Goal: Task Accomplishment & Management: Use online tool/utility

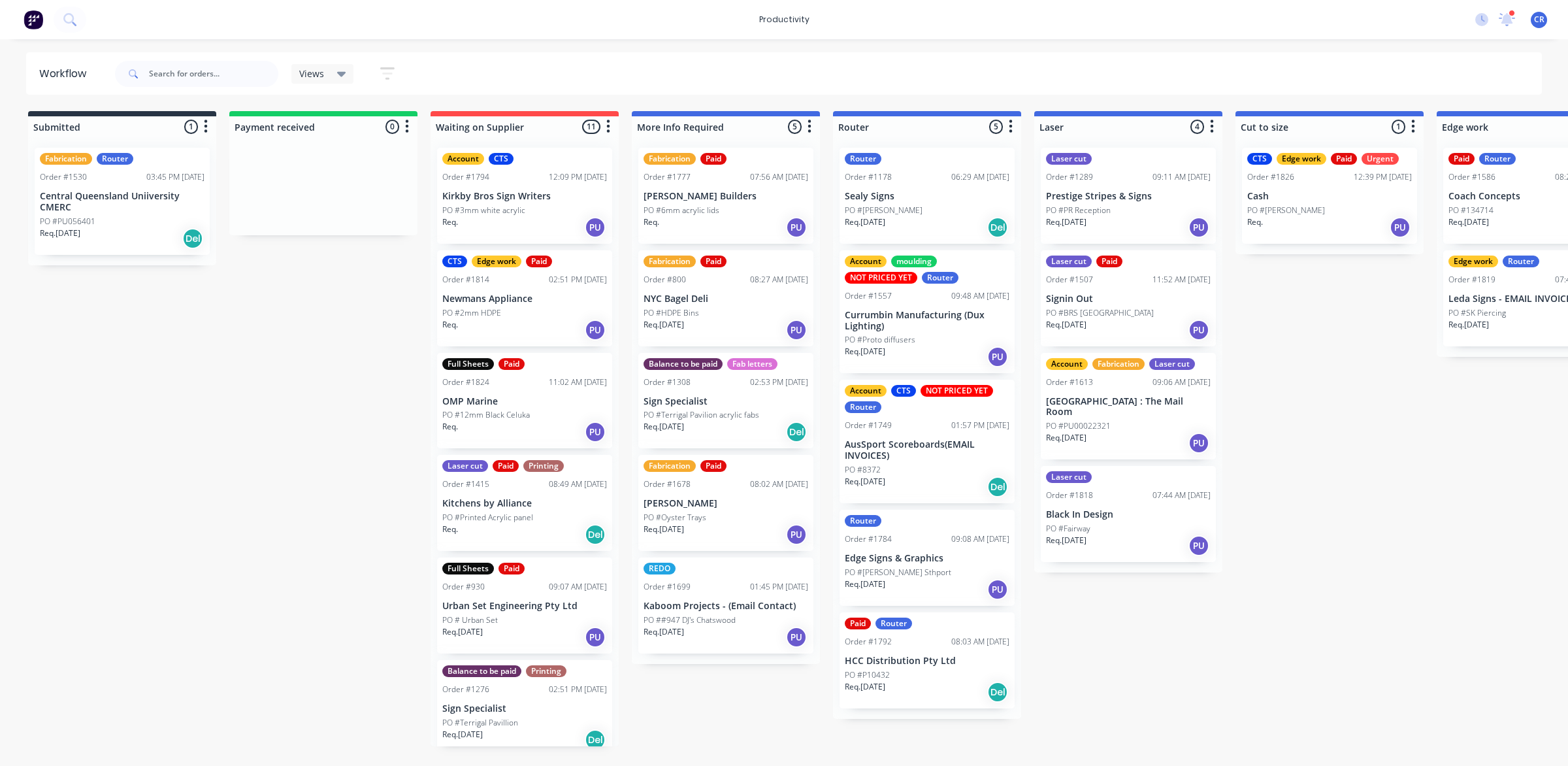
scroll to position [0, 951]
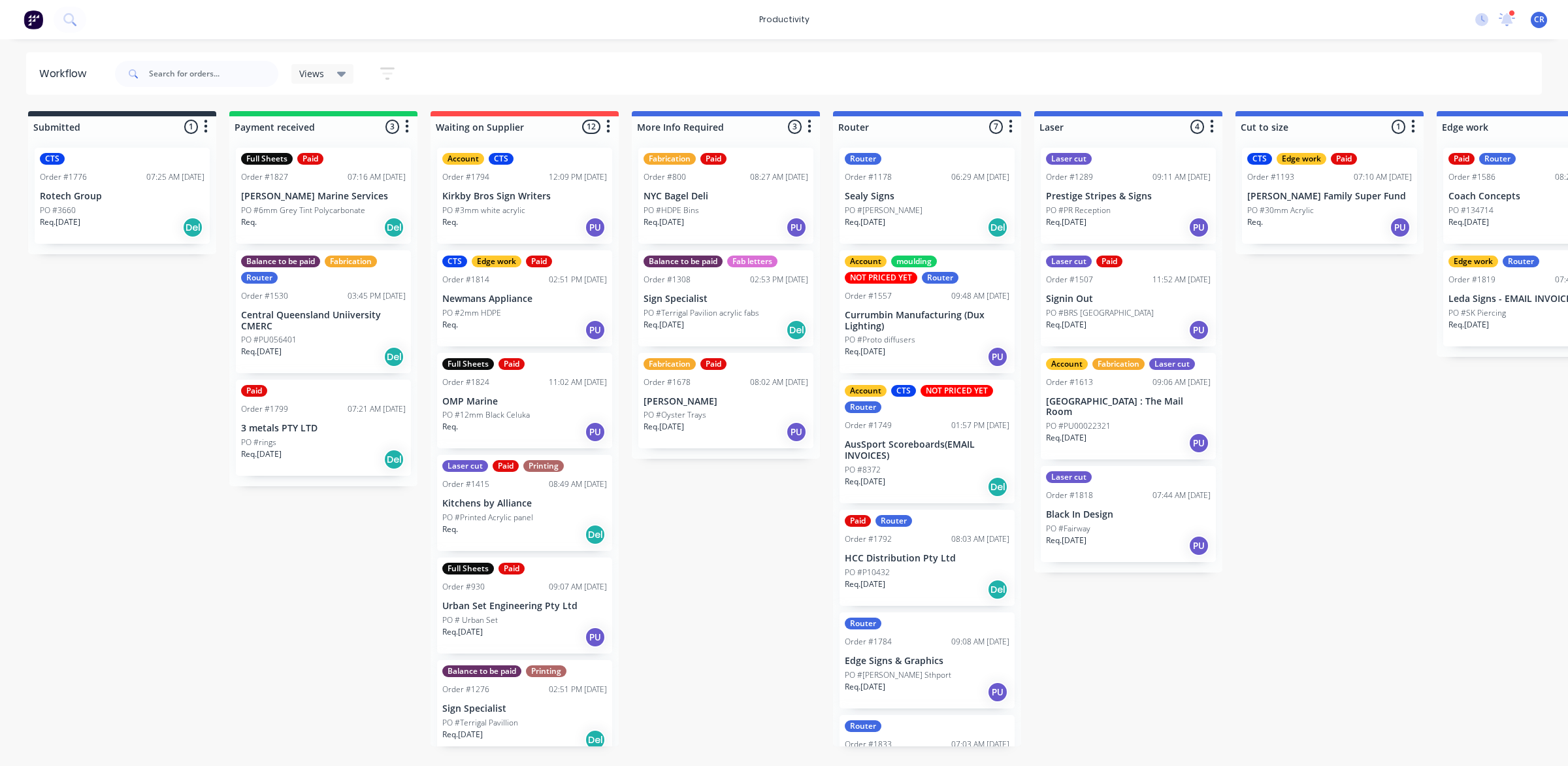
click at [1123, 216] on div "Req. [DATE] PU" at bounding box center [1129, 227] width 164 height 23
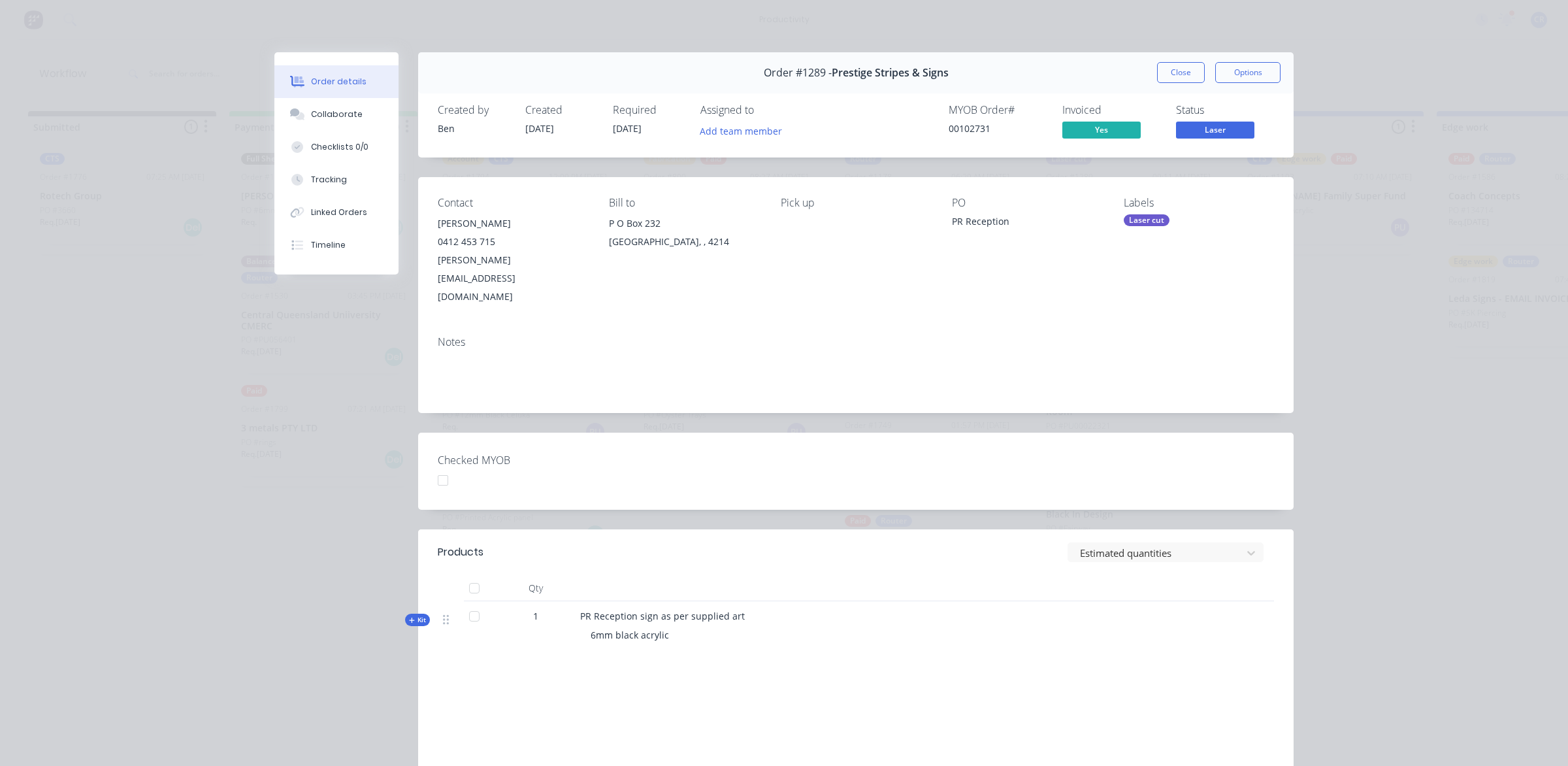
click at [1174, 68] on button "Close" at bounding box center [1181, 72] width 48 height 21
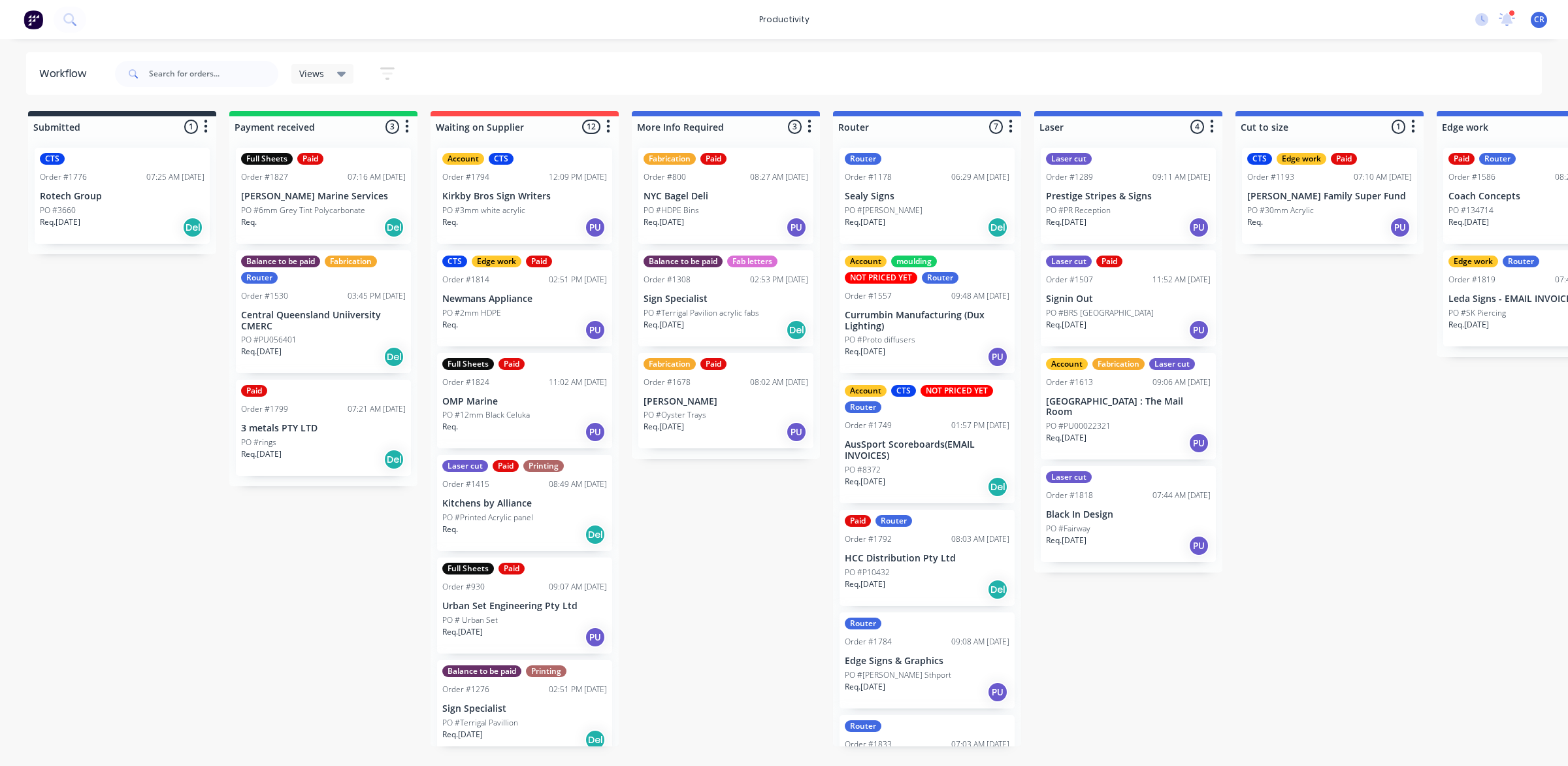
click at [1116, 311] on p "PO #BRS [GEOGRAPHIC_DATA]" at bounding box center [1100, 313] width 108 height 12
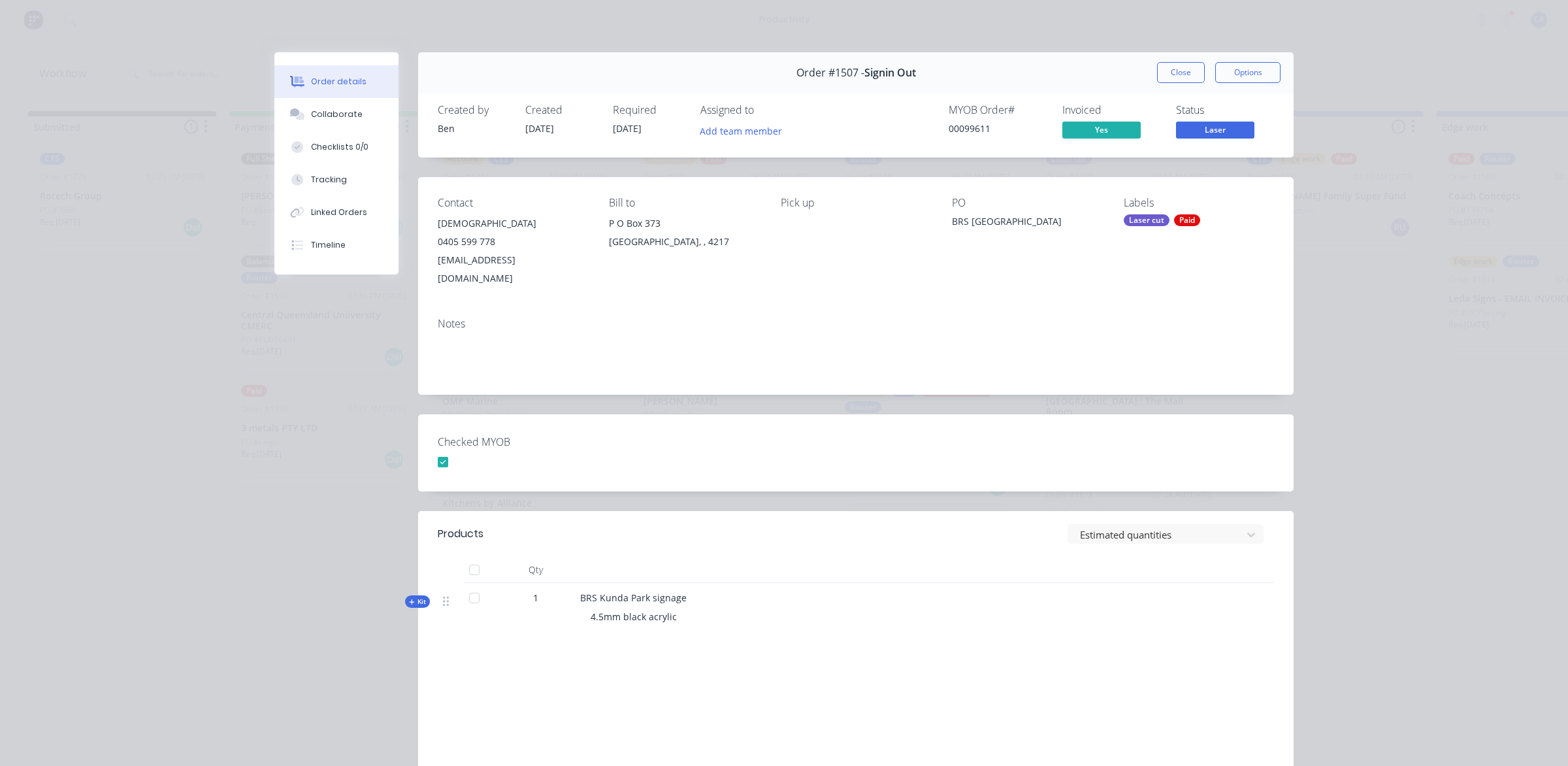
click at [1169, 73] on button "Close" at bounding box center [1181, 72] width 48 height 21
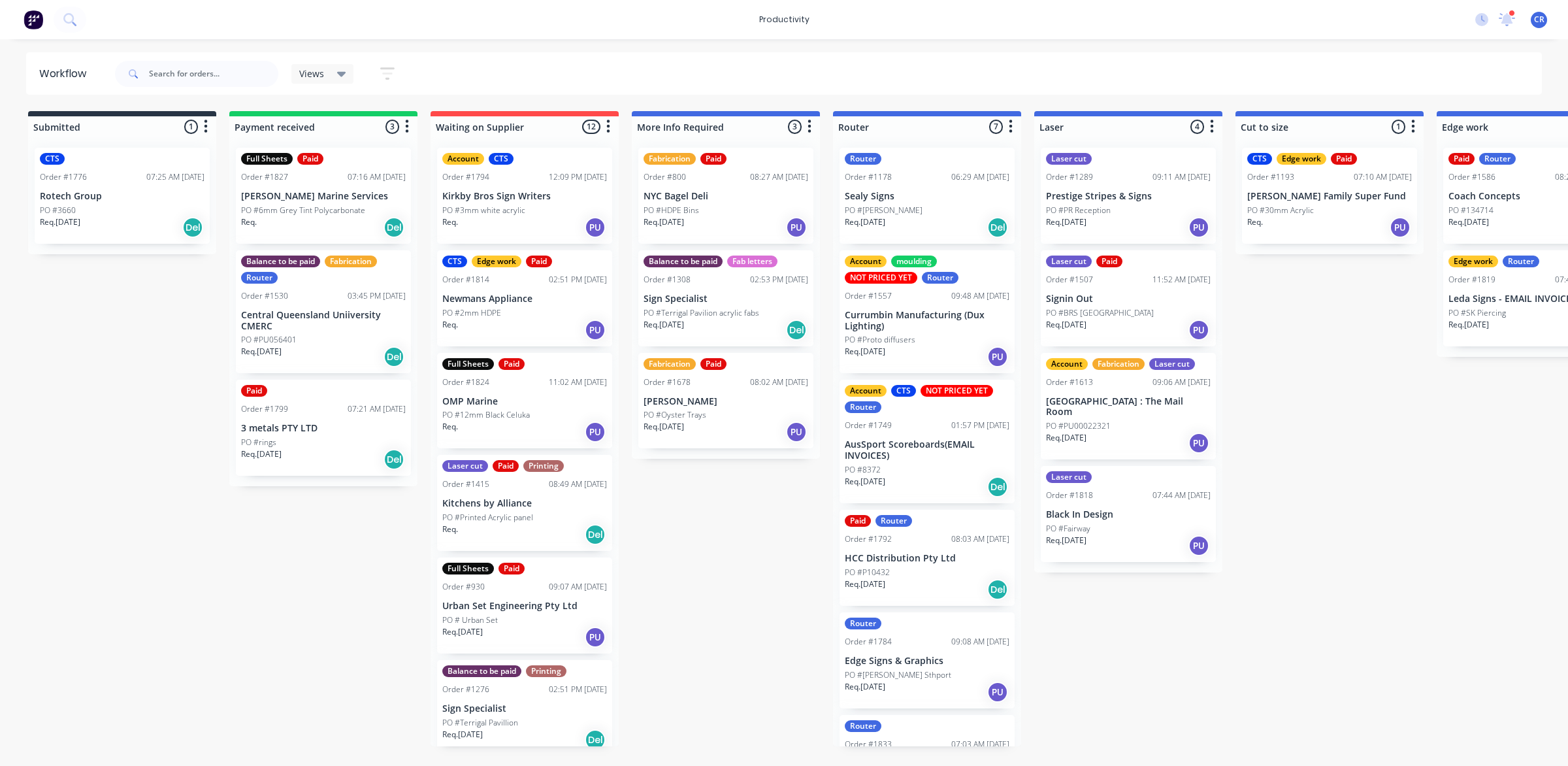
click at [1129, 523] on div "PO #Fairway" at bounding box center [1129, 529] width 164 height 12
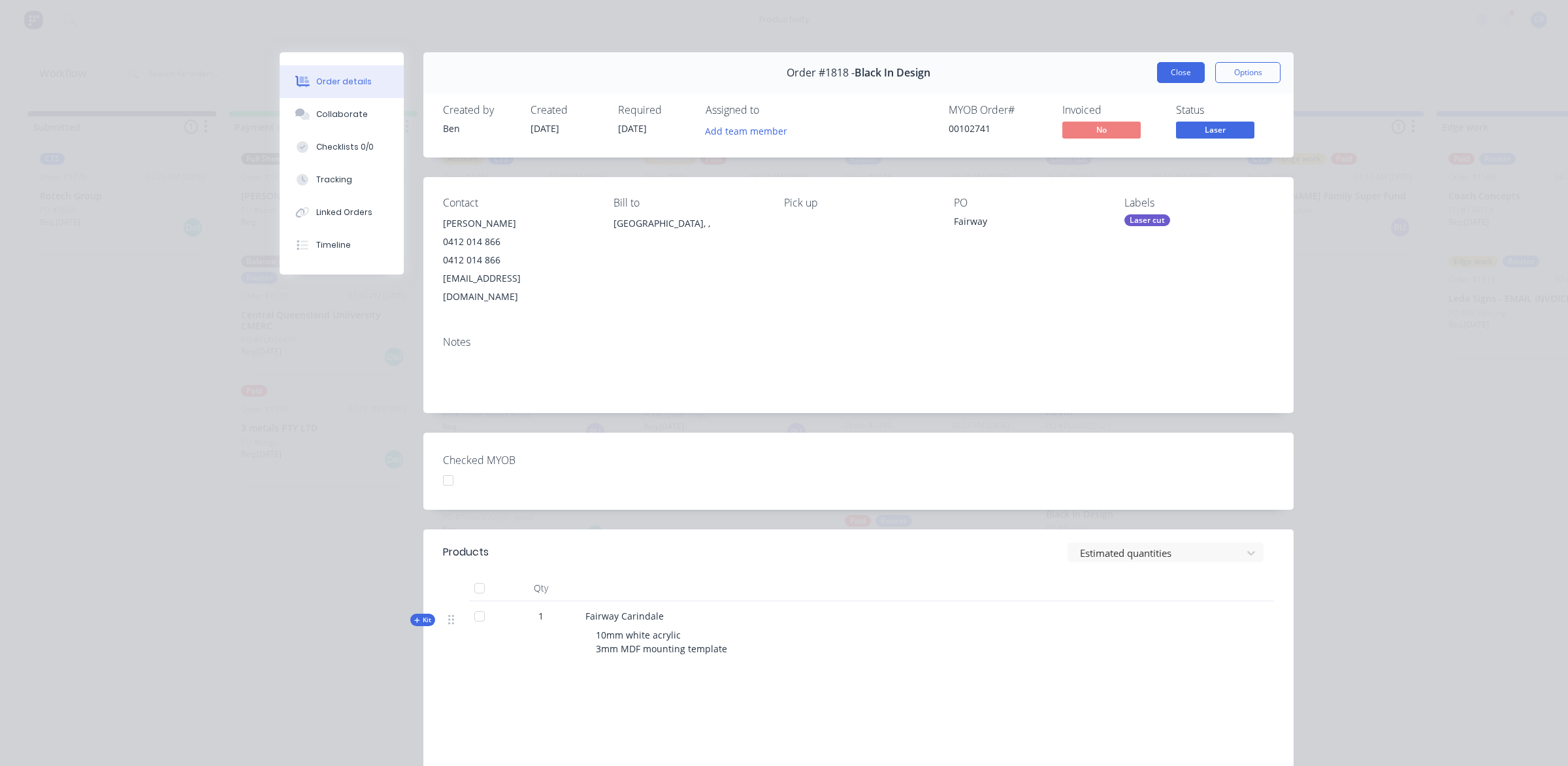
click at [1170, 61] on div "Order #1818 - Black In Design Close Options" at bounding box center [858, 73] width 871 height 41
click at [1175, 65] on button "Close" at bounding box center [1181, 72] width 48 height 21
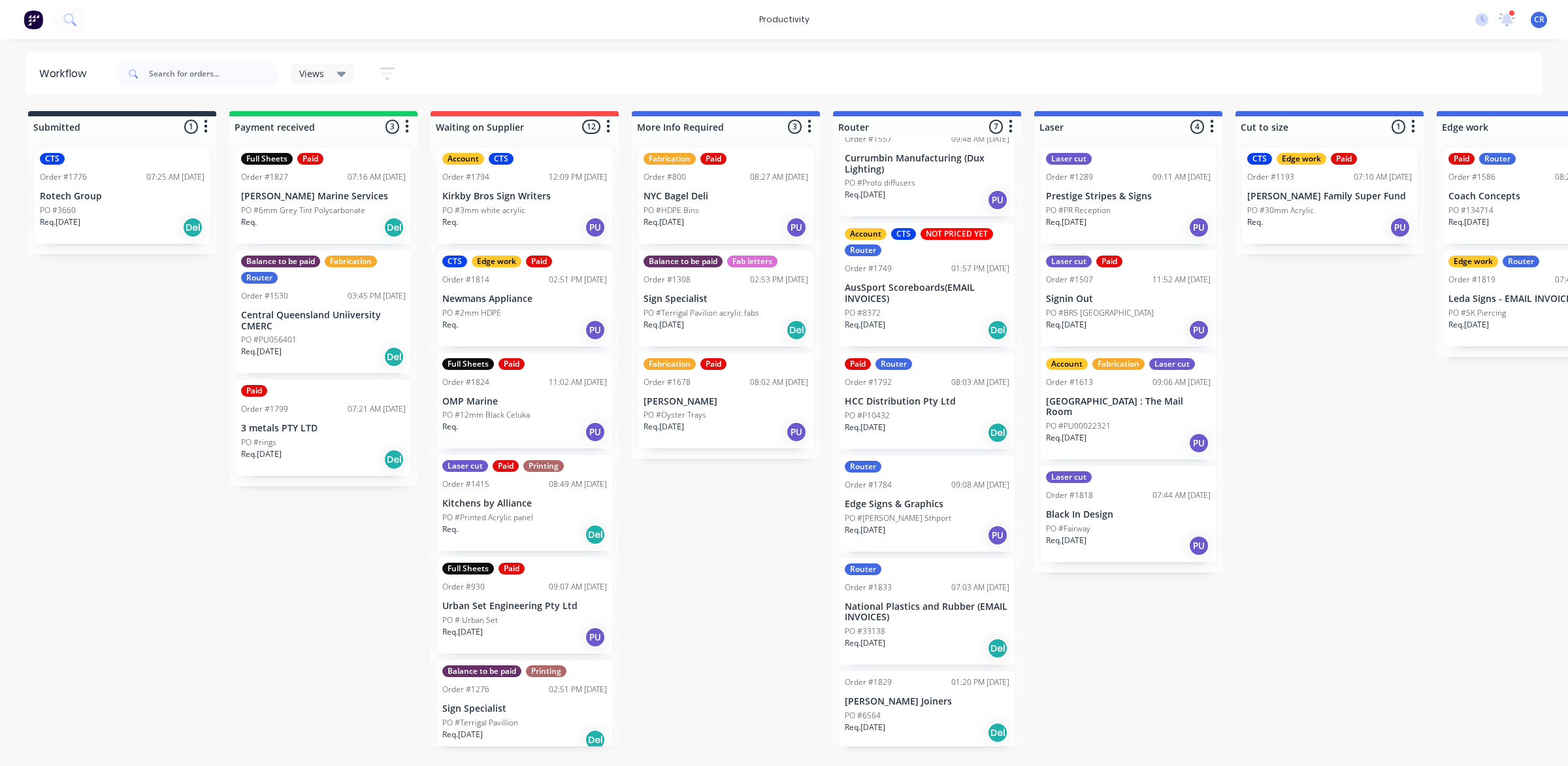
scroll to position [158, 0]
click at [928, 415] on div "PO #P10432" at bounding box center [927, 415] width 164 height 12
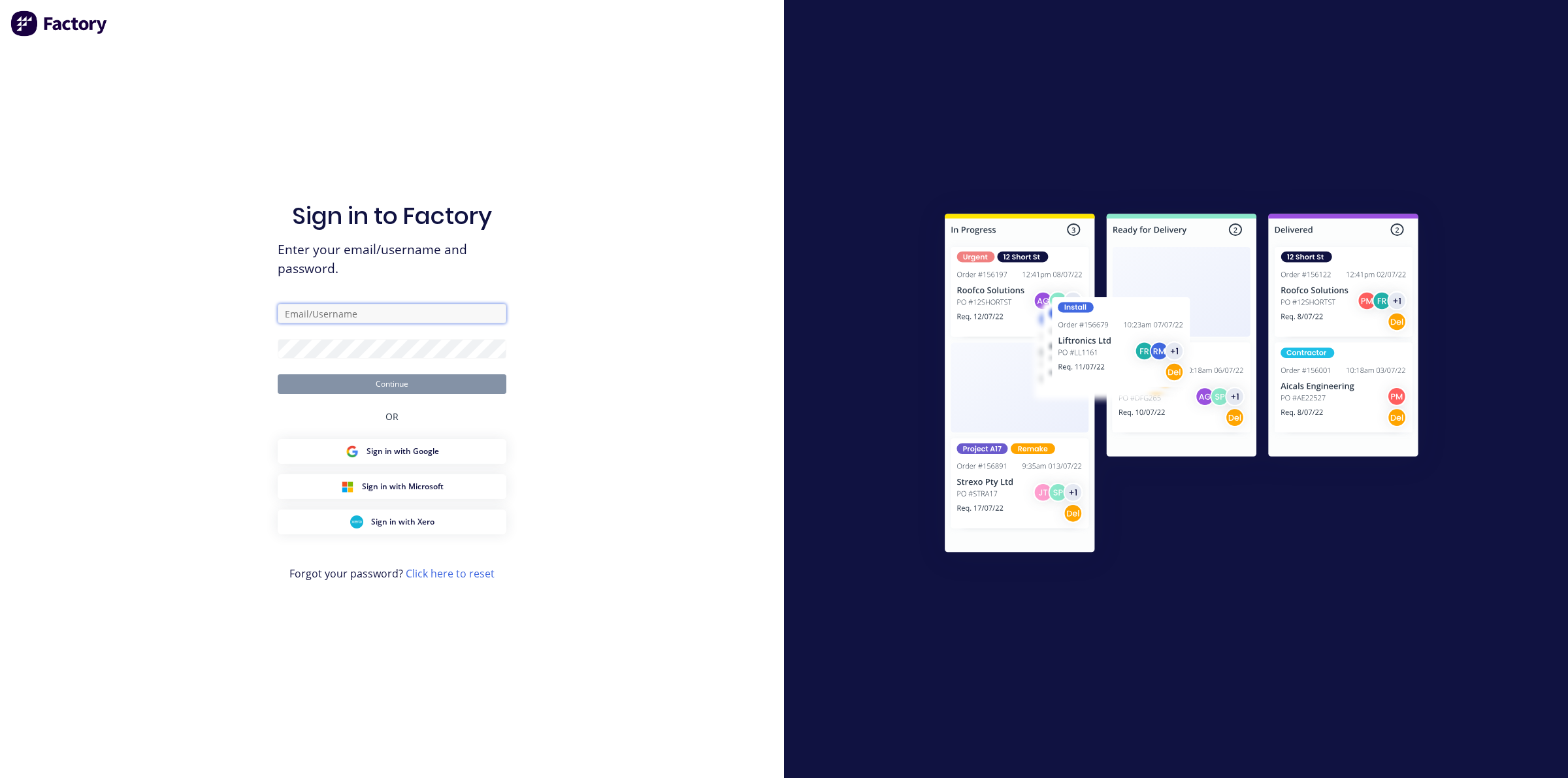
click at [353, 308] on input "text" at bounding box center [392, 313] width 228 height 20
type input "[EMAIL_ADDRESS][DOMAIN_NAME]"
click at [347, 382] on button "Continue" at bounding box center [392, 384] width 228 height 20
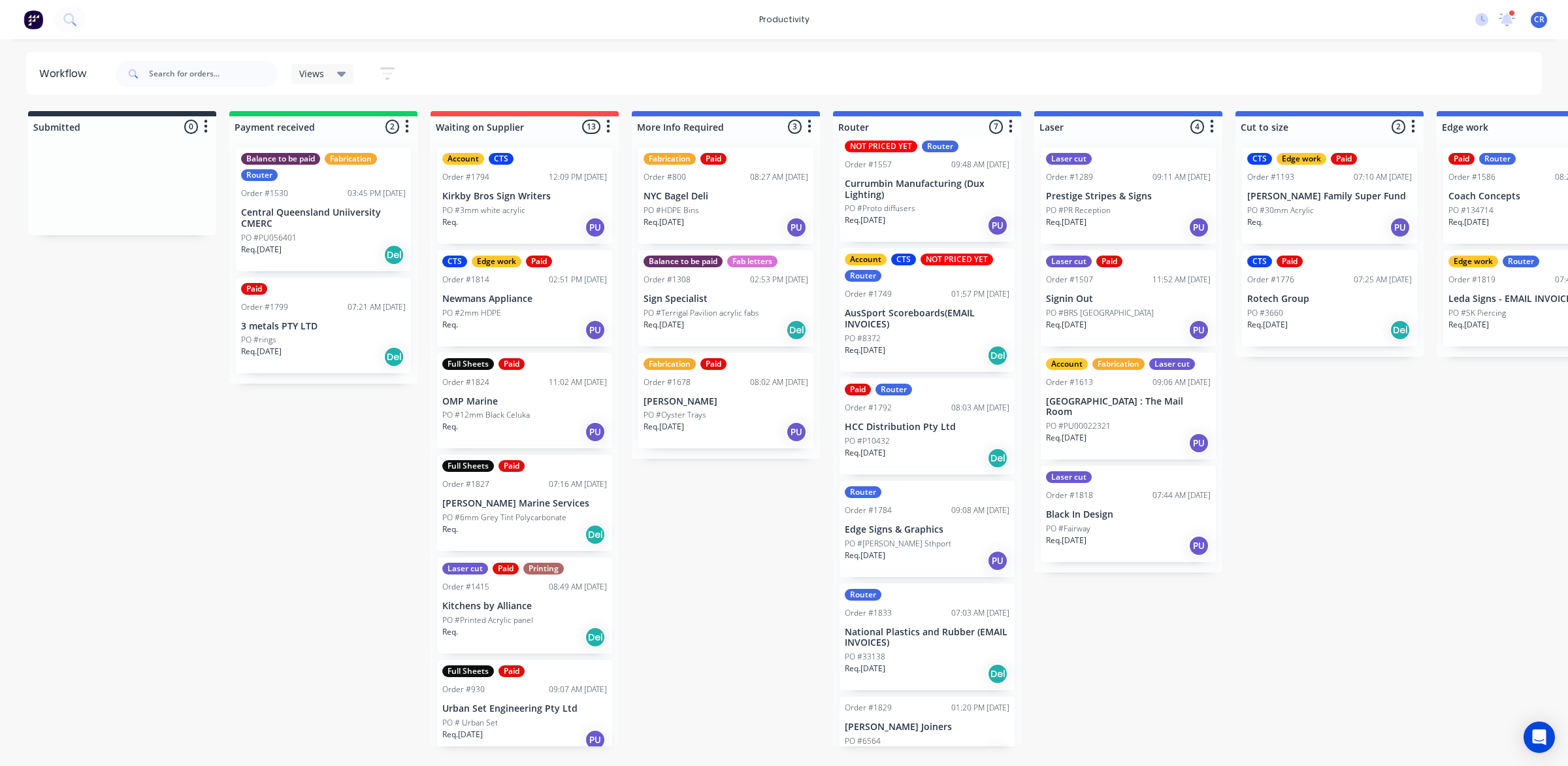
scroll to position [158, 0]
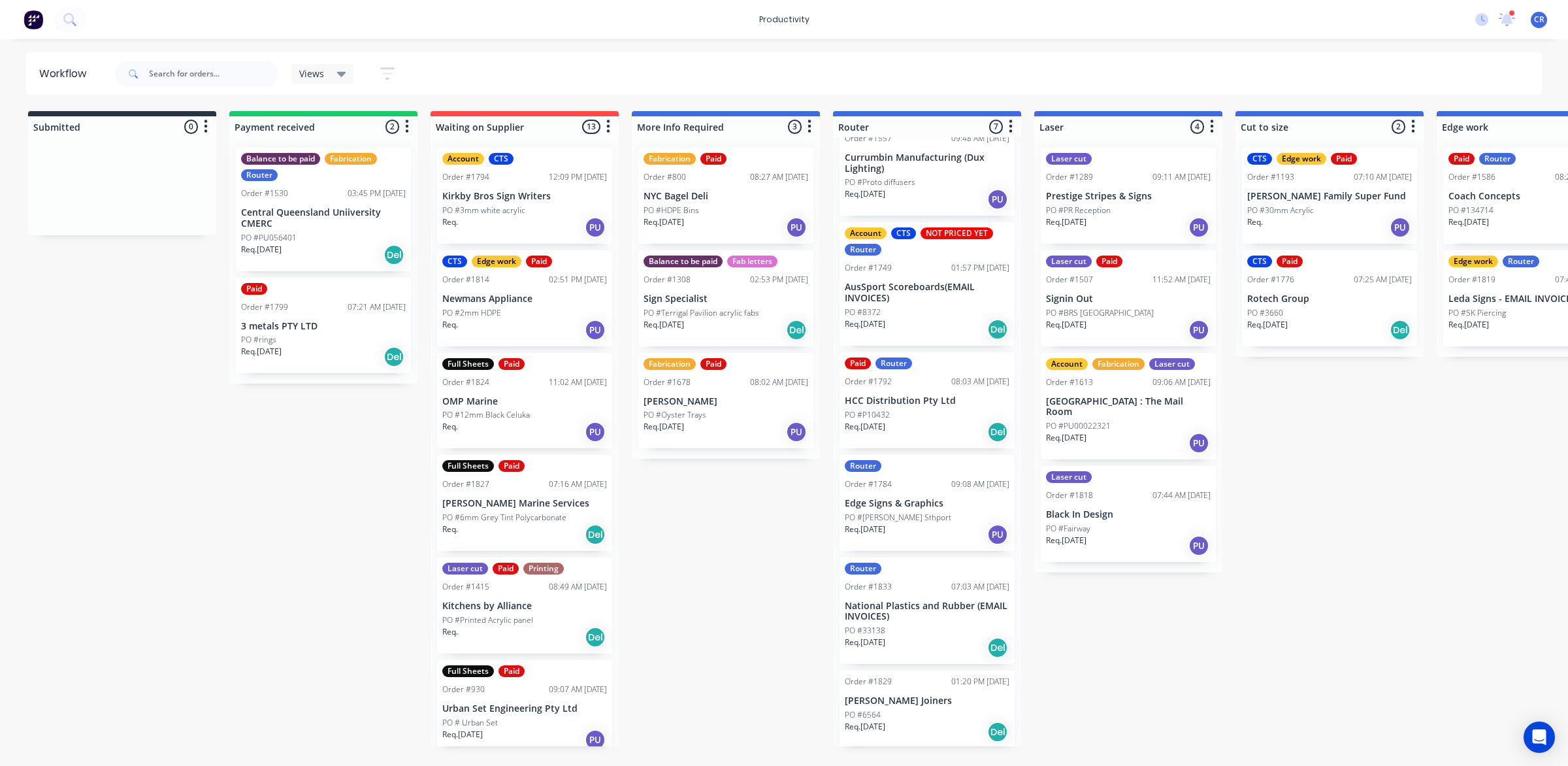
click at [905, 409] on div "PO #P10432" at bounding box center [927, 415] width 164 height 12
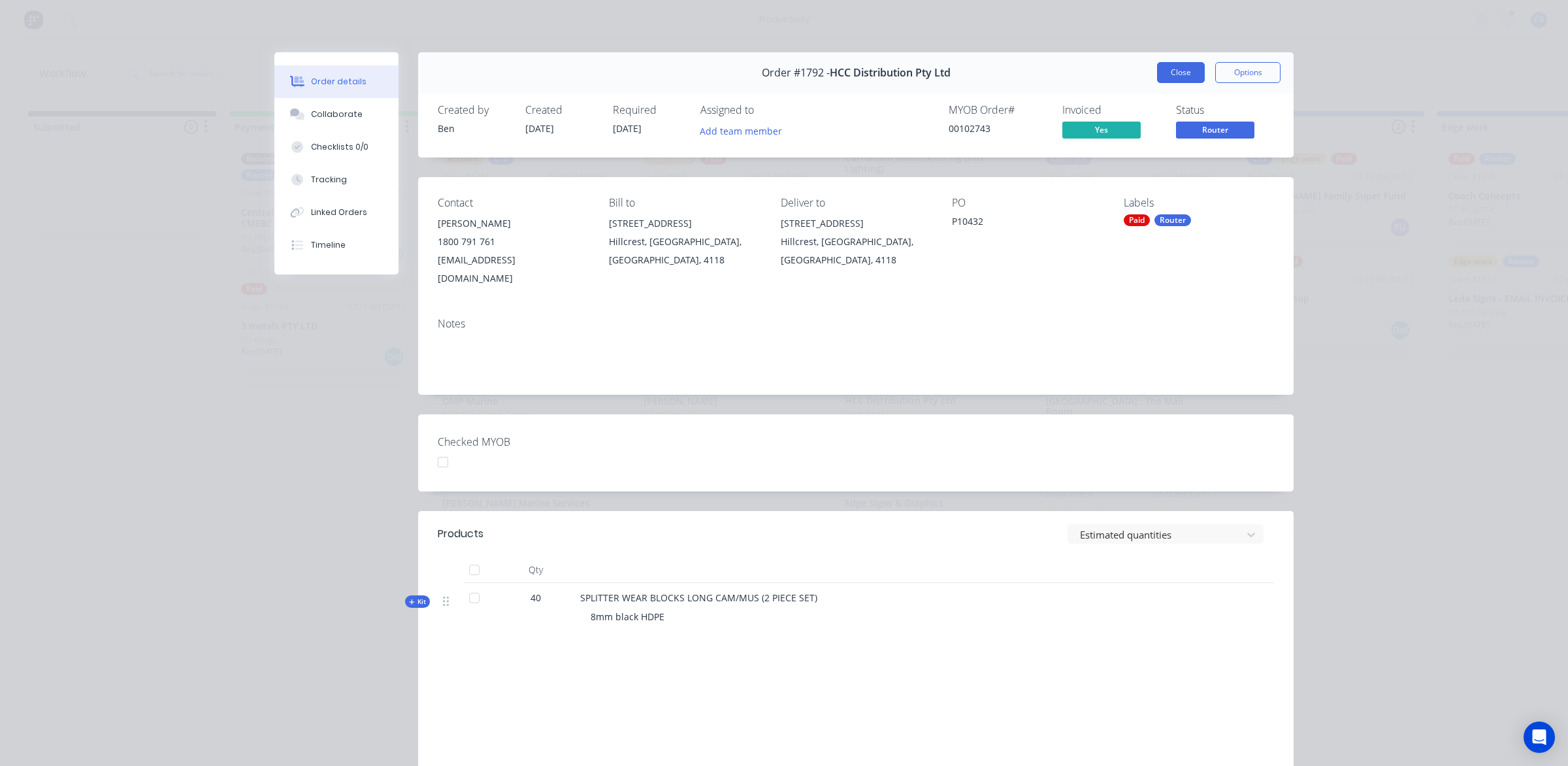
click at [1167, 72] on button "Close" at bounding box center [1181, 72] width 48 height 21
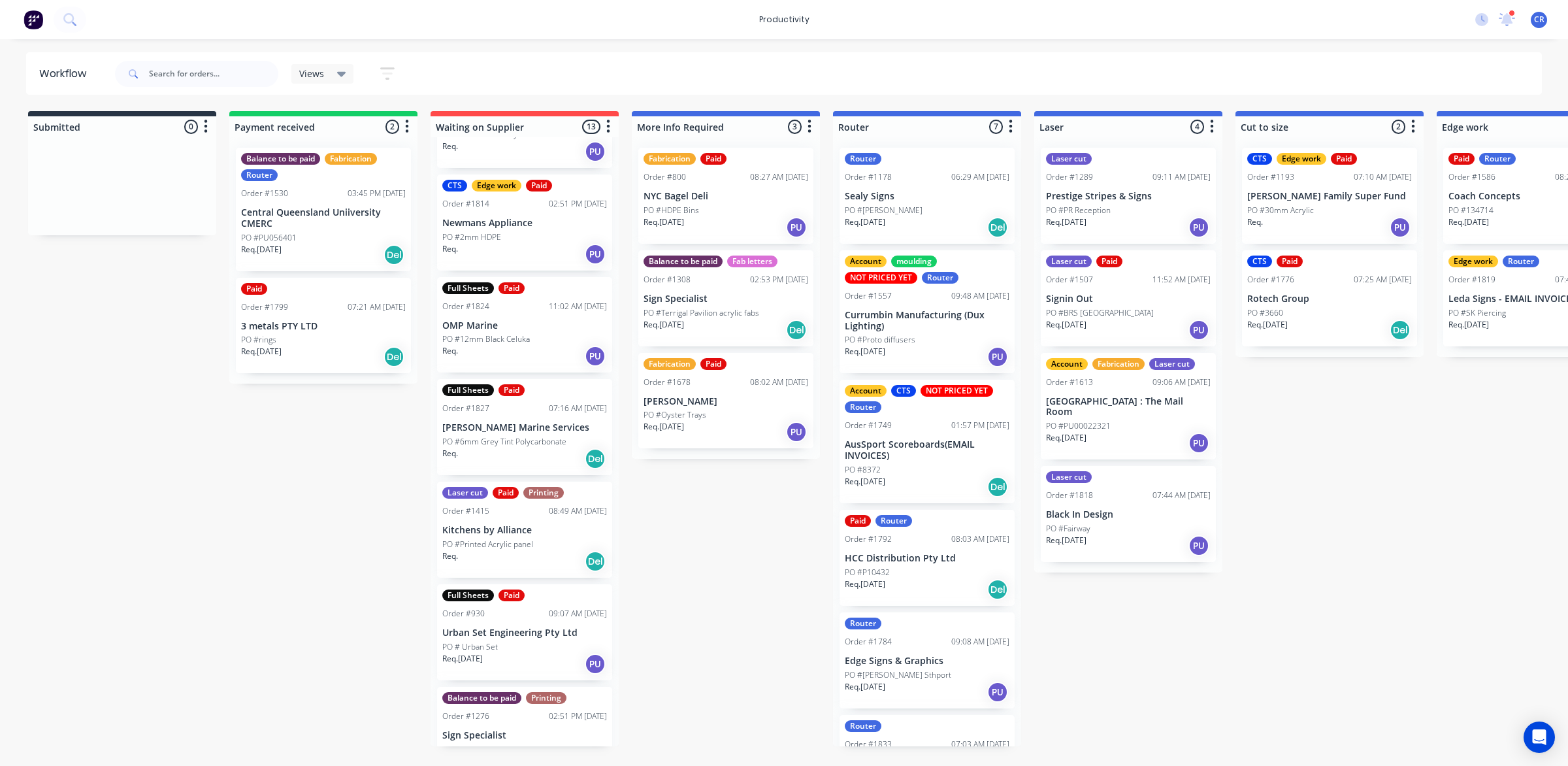
scroll to position [0, 0]
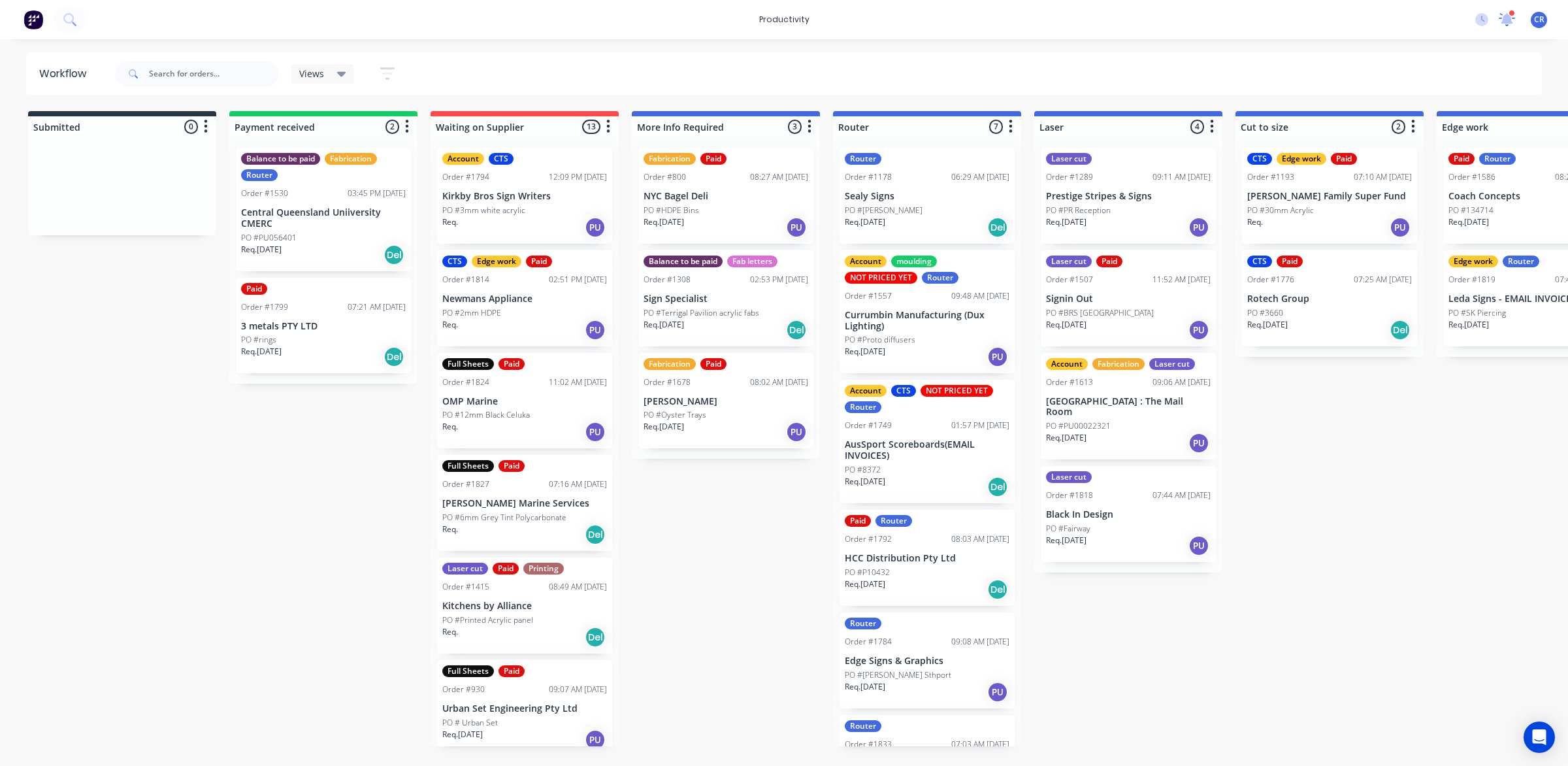
click at [1514, 17] on icon at bounding box center [1506, 20] width 17 height 15
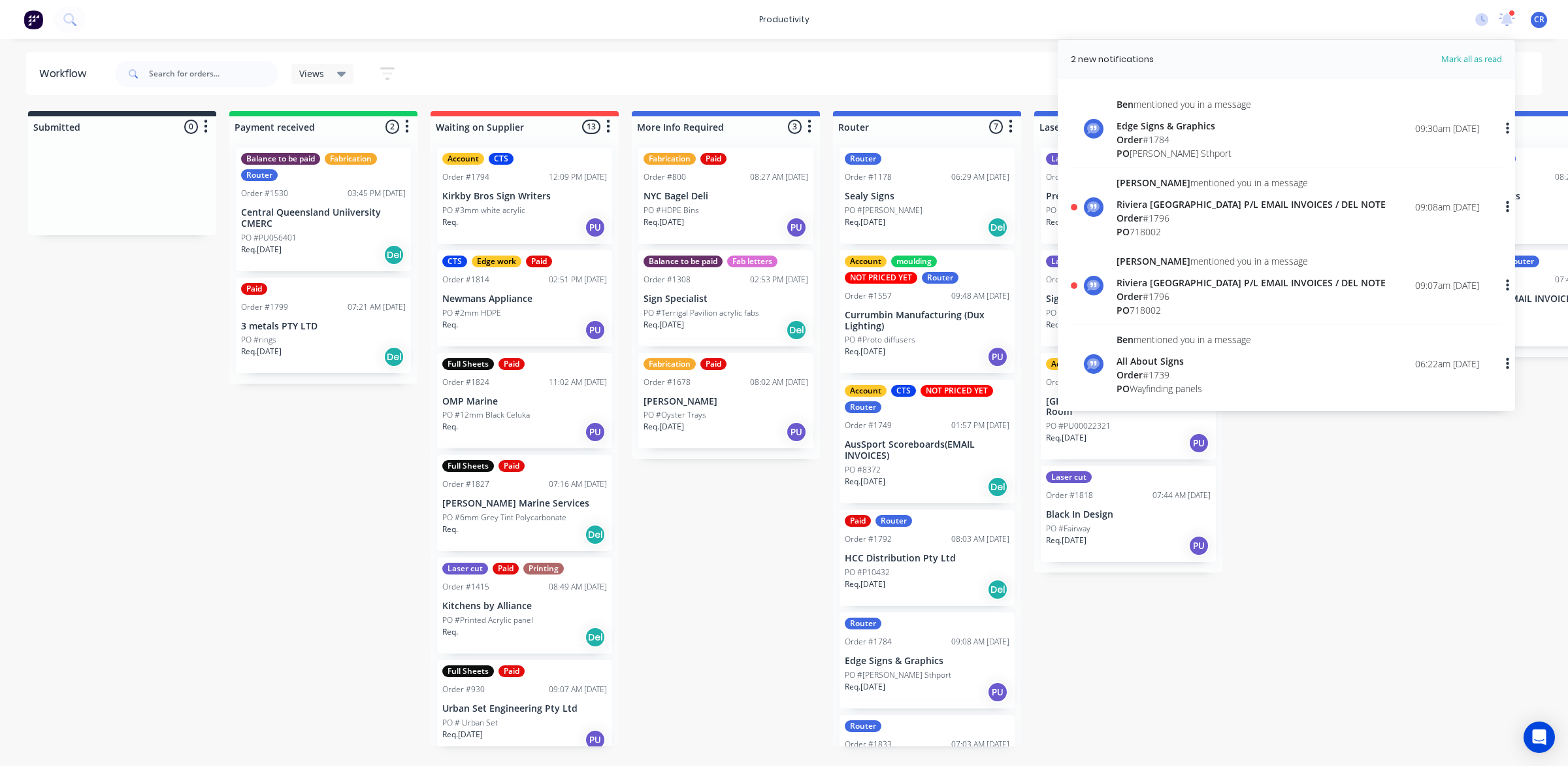
click at [1167, 217] on div "Order # 1796" at bounding box center [1252, 218] width 269 height 14
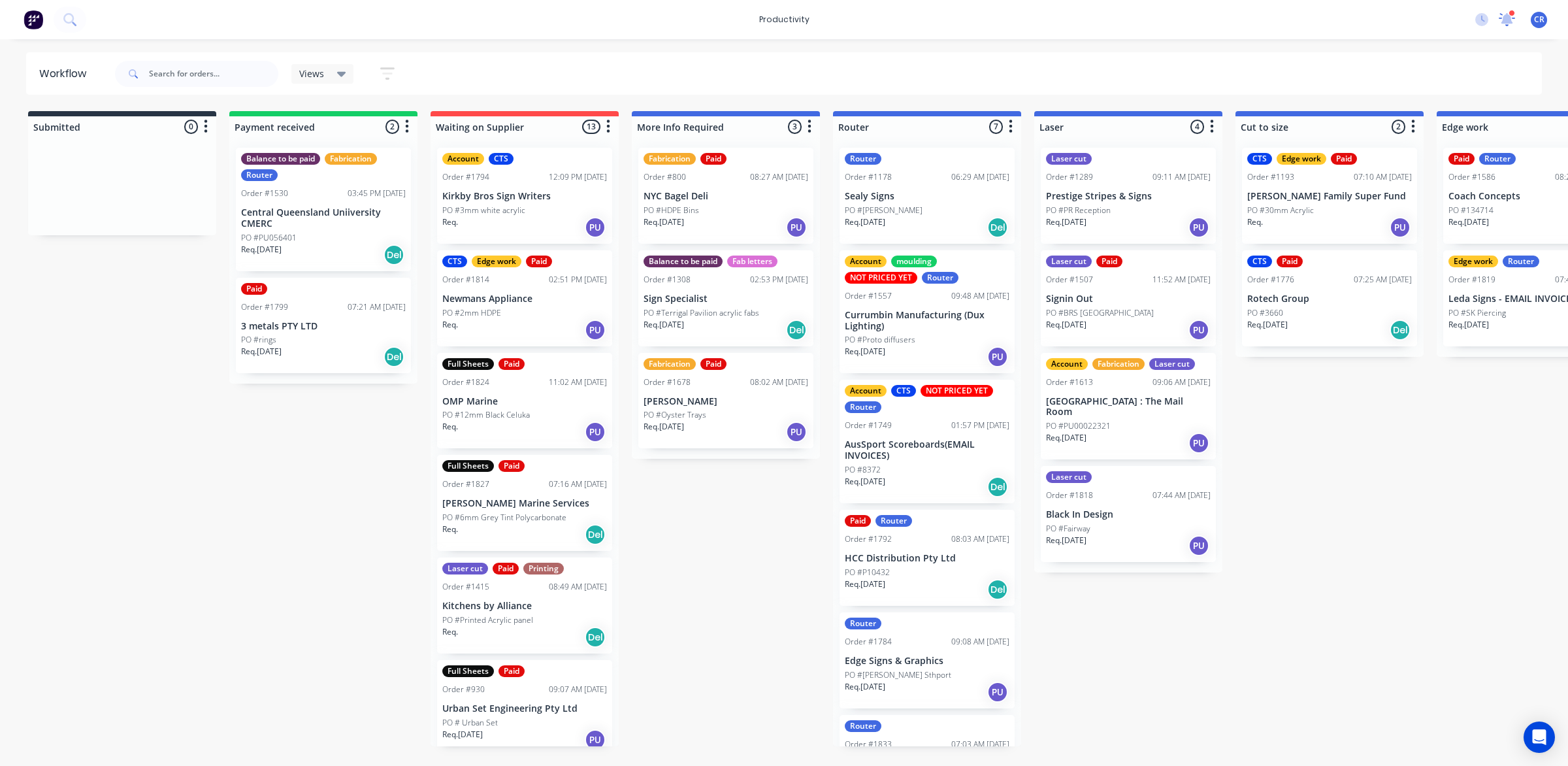
click at [1502, 26] on div at bounding box center [1507, 19] width 16 height 20
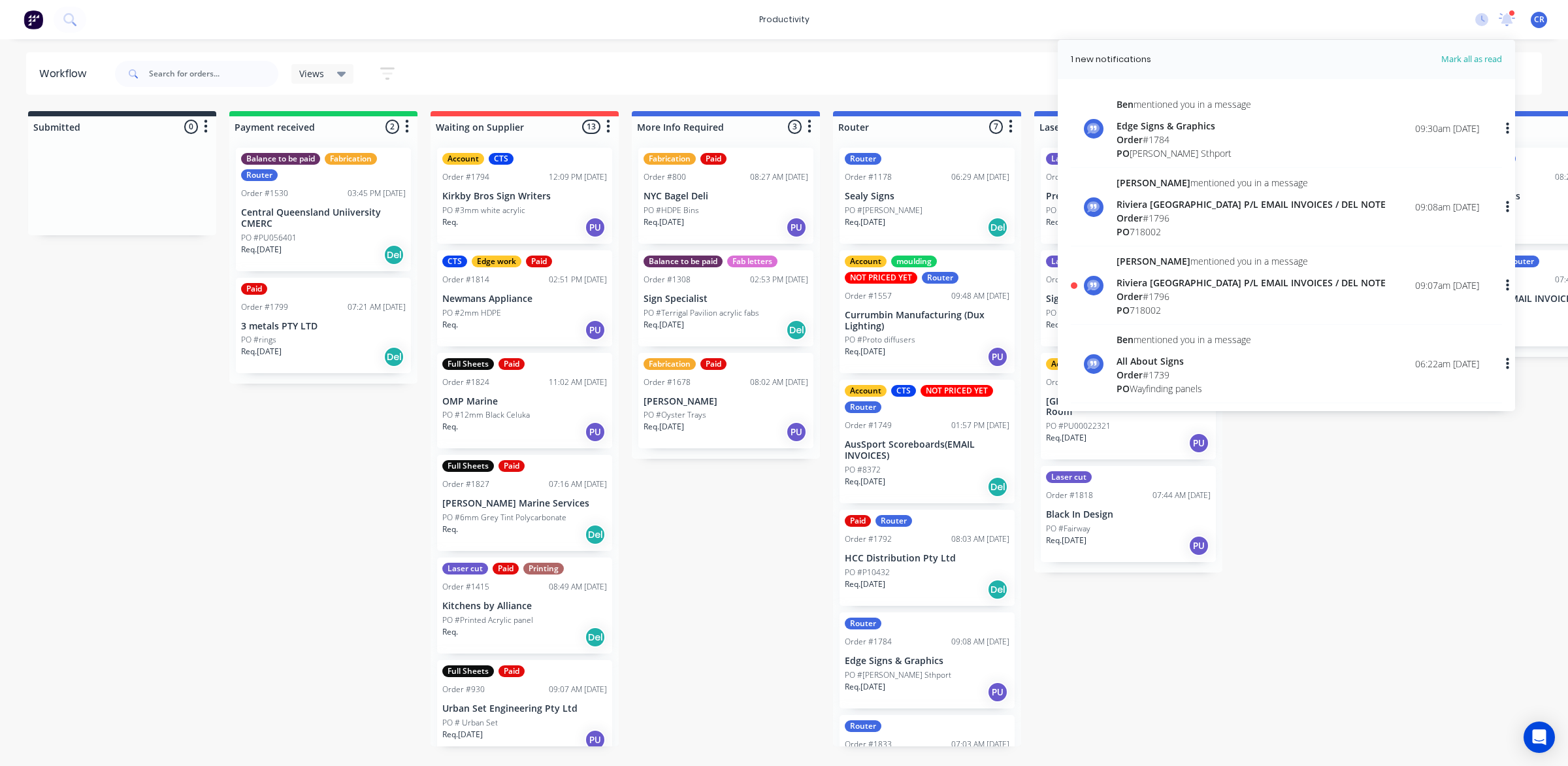
click at [1244, 284] on div "Riviera [GEOGRAPHIC_DATA] P/L EMAIL INVOICES / DEL NOTE" at bounding box center [1252, 282] width 269 height 14
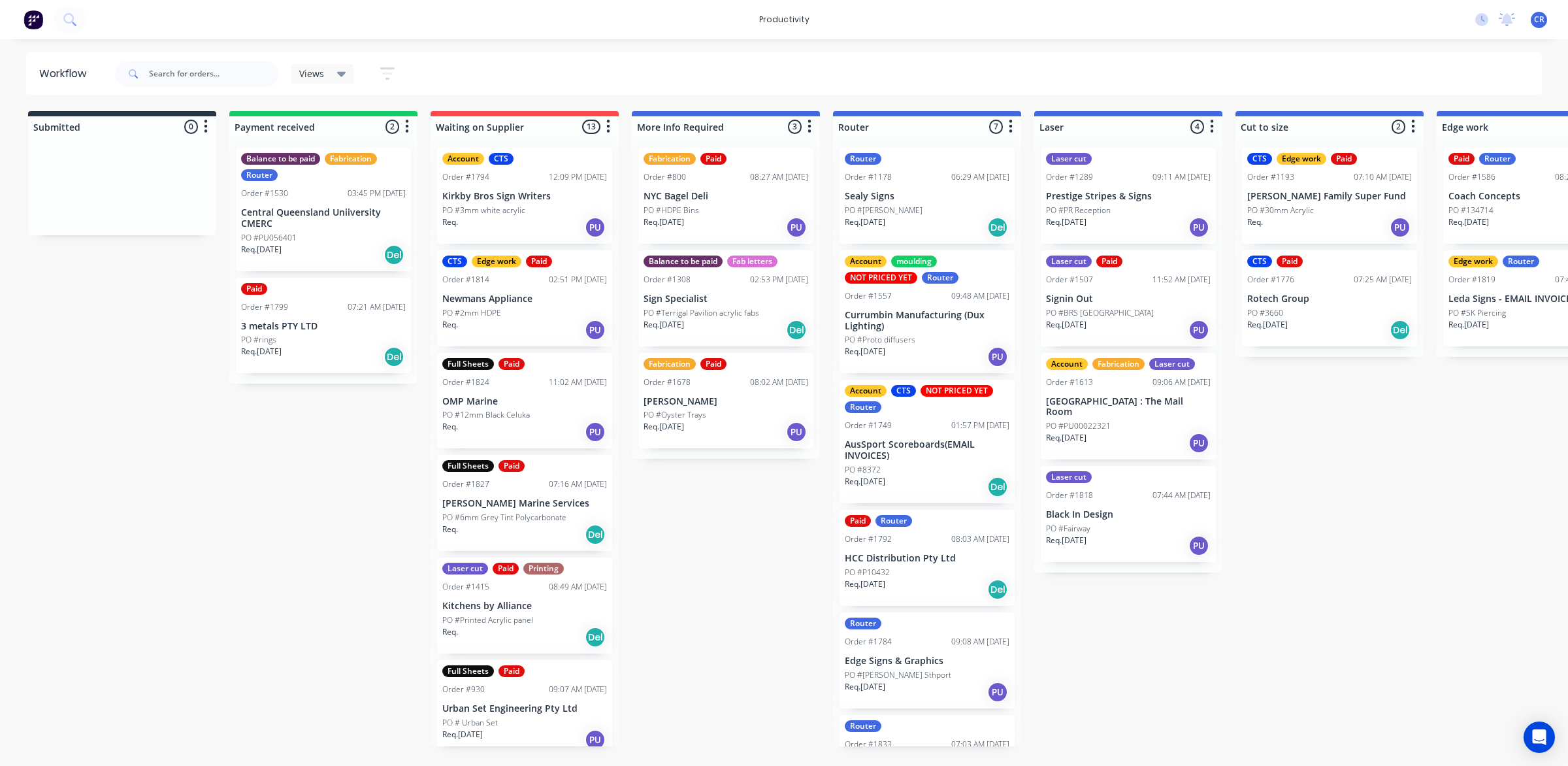
click at [1103, 315] on p "PO #BRS [GEOGRAPHIC_DATA]" at bounding box center [1100, 313] width 108 height 12
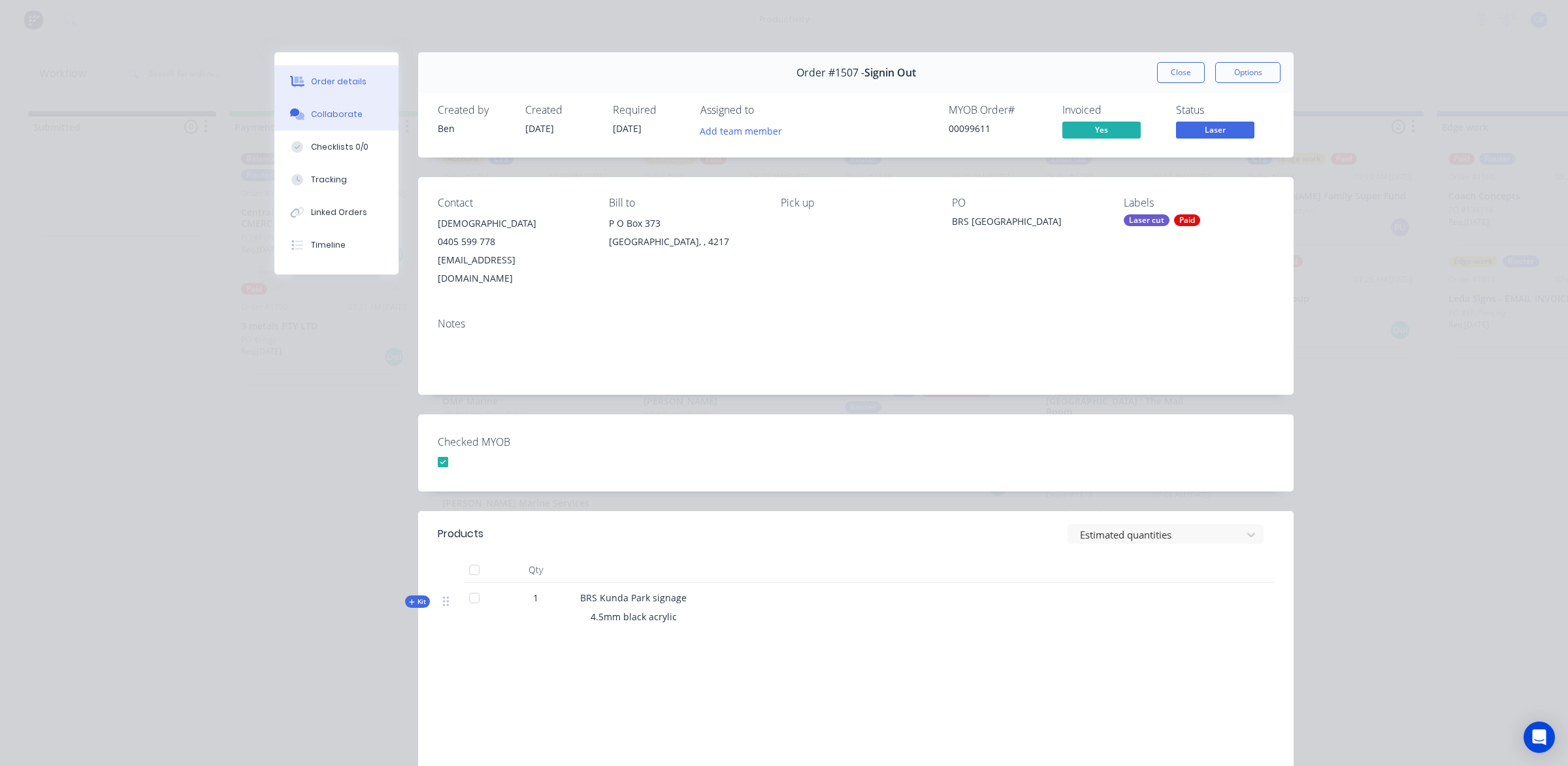
click at [300, 110] on div at bounding box center [297, 114] width 20 height 12
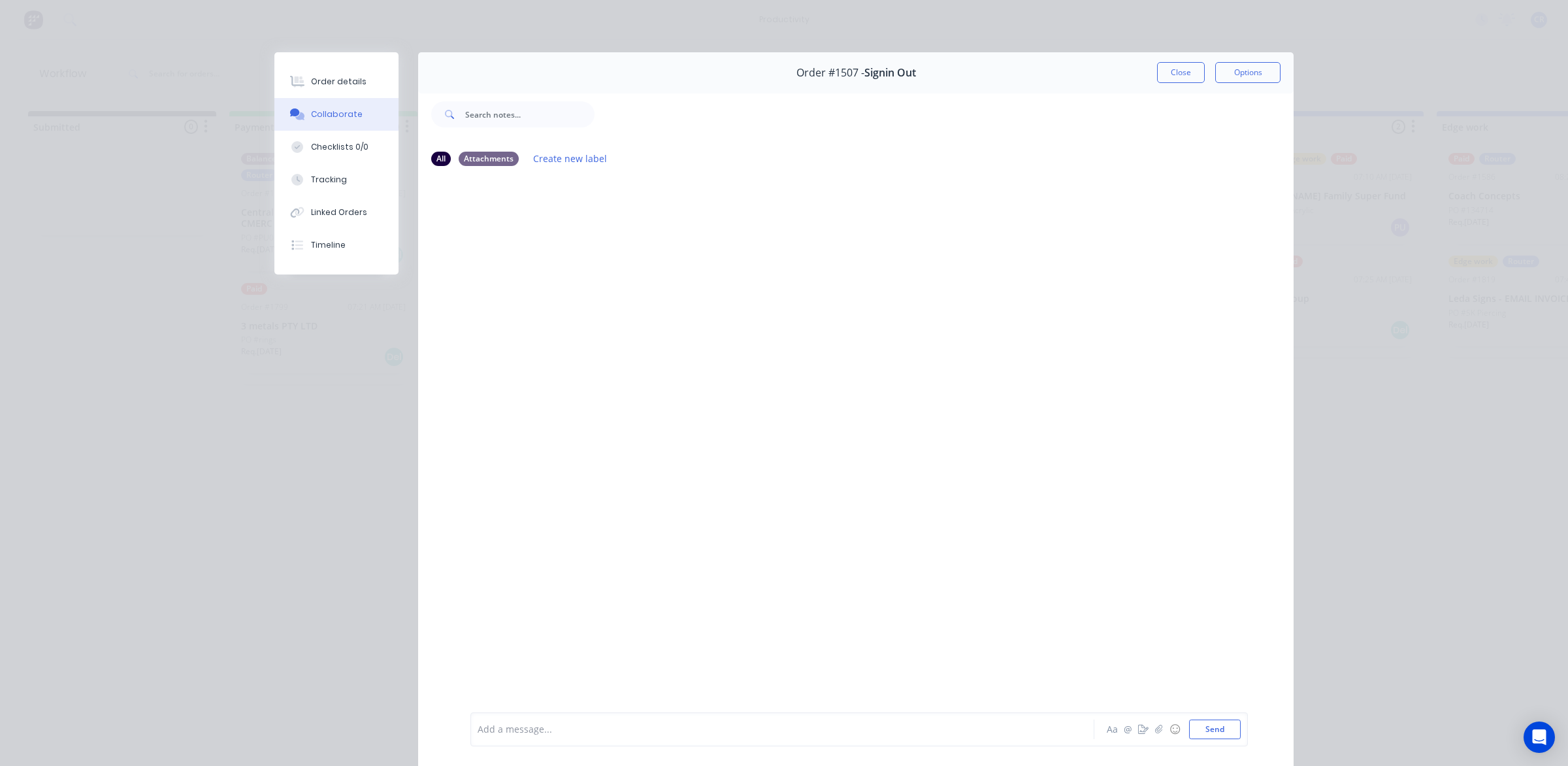
click at [1161, 68] on button "Close" at bounding box center [1181, 72] width 48 height 21
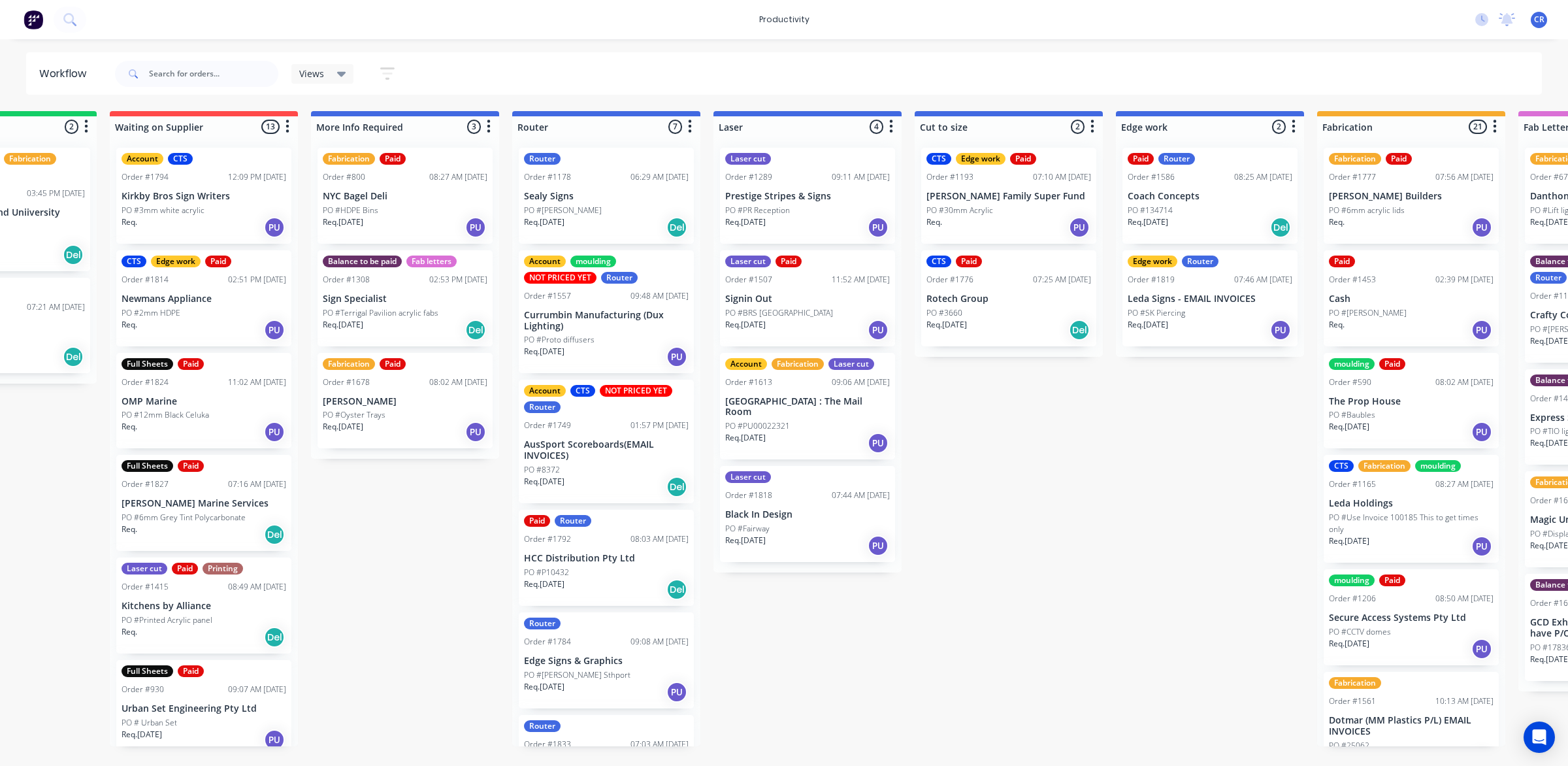
scroll to position [0, 327]
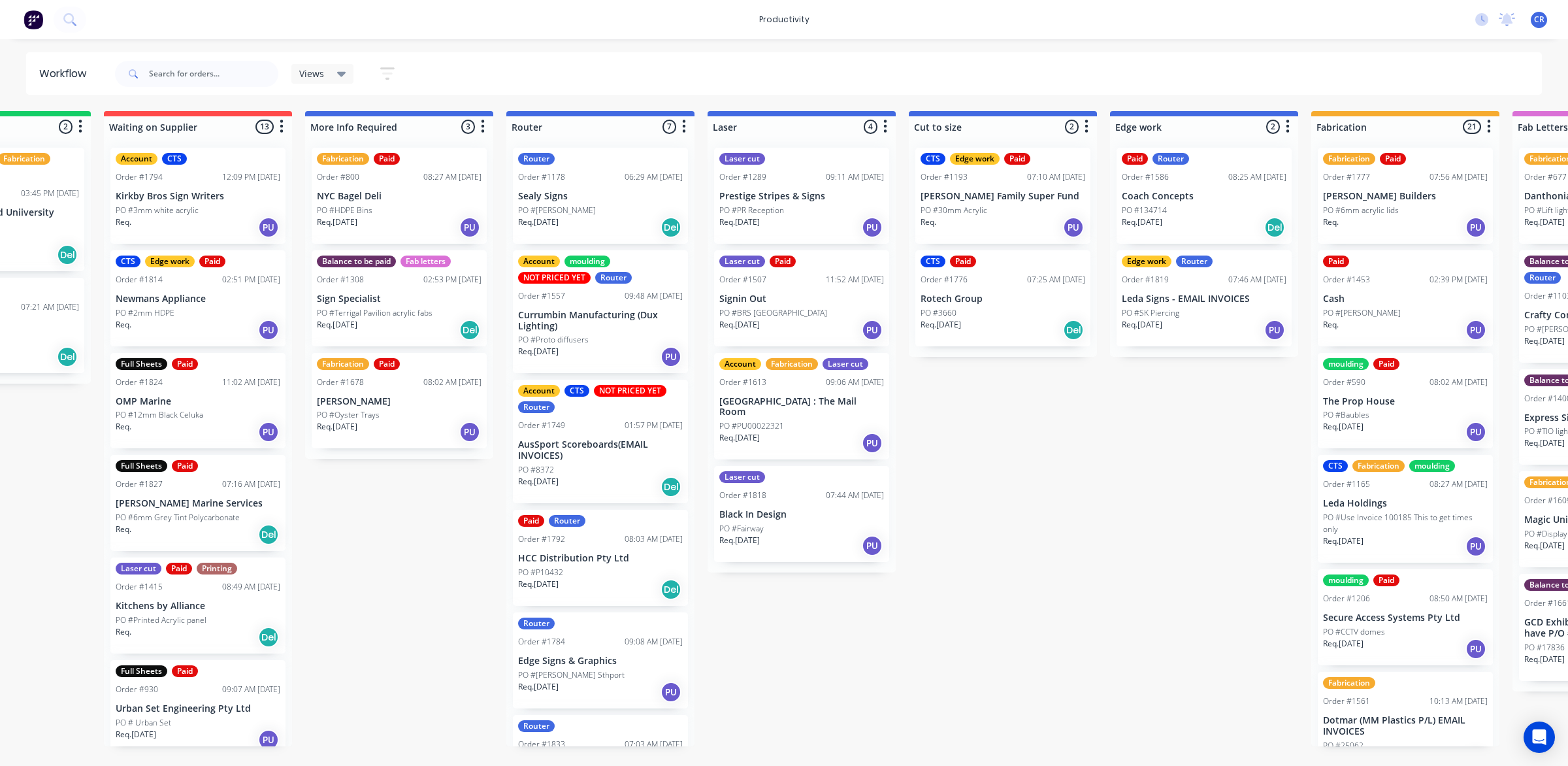
click at [1160, 226] on p "Req. [DATE]" at bounding box center [1143, 222] width 41 height 12
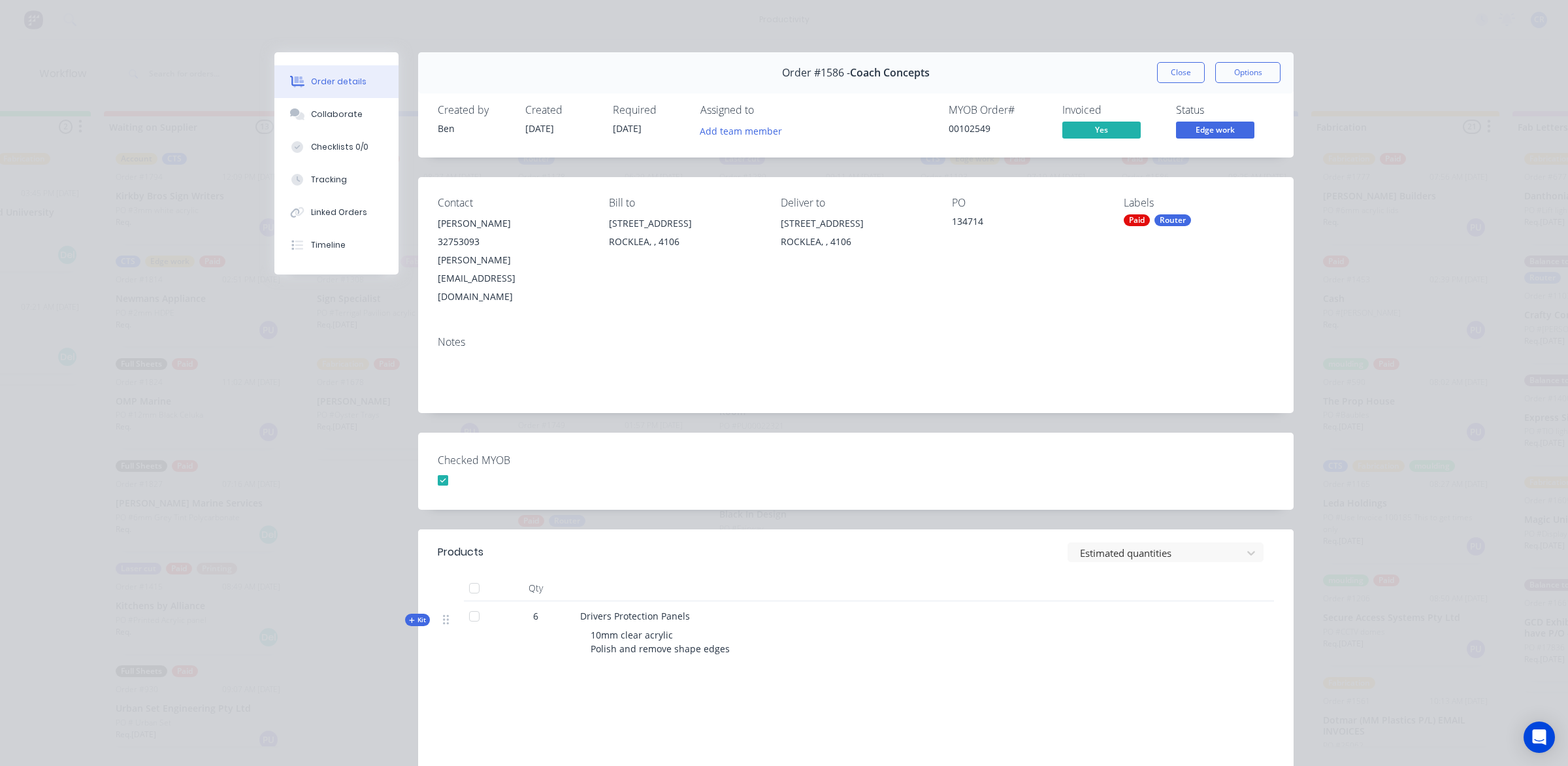
click at [1183, 81] on button "Close" at bounding box center [1181, 72] width 48 height 21
